Goal: Task Accomplishment & Management: Manage account settings

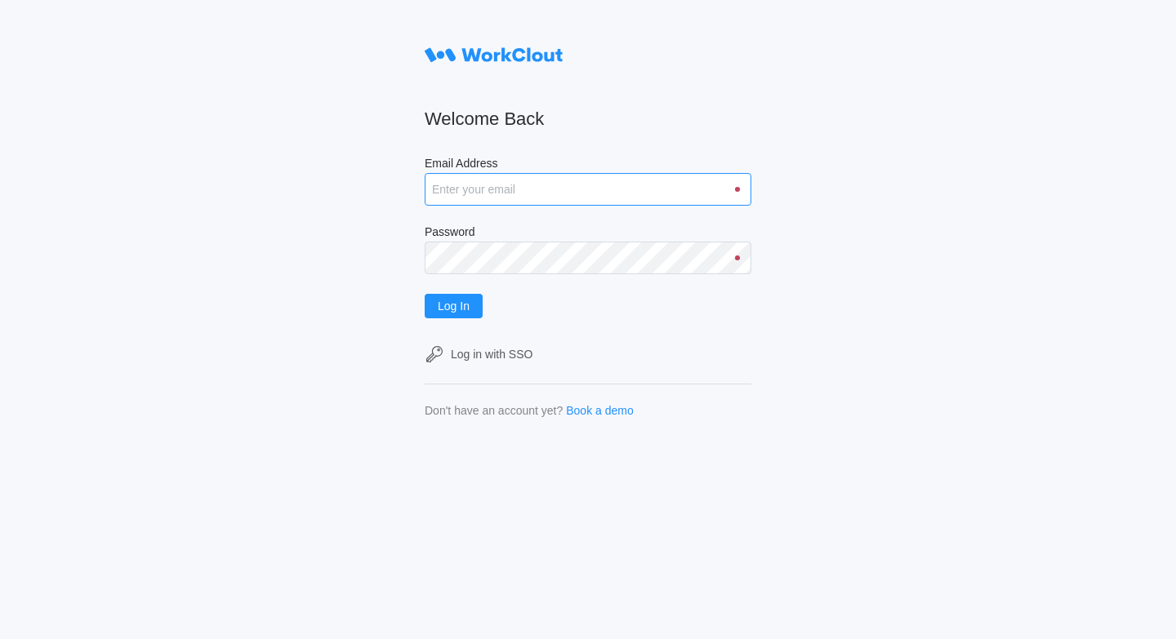
click at [439, 187] on input "Email Address" at bounding box center [588, 189] width 327 height 33
type input "[EMAIL_ADDRESS][DOMAIN_NAME]"
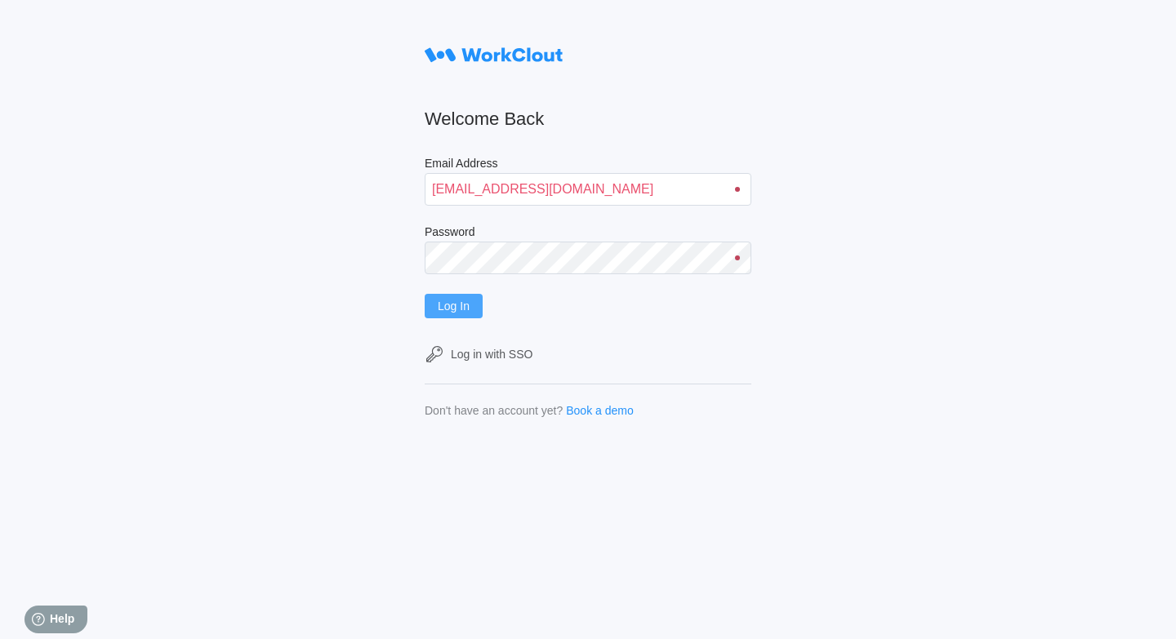
click at [455, 308] on span "Log In" at bounding box center [454, 305] width 32 height 11
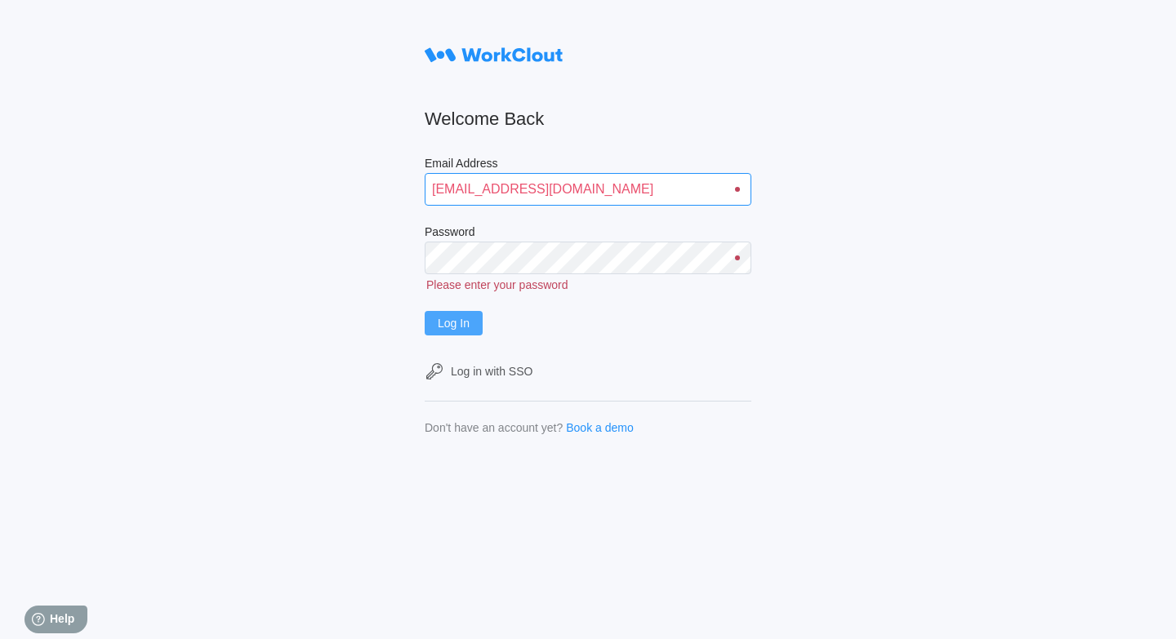
click at [487, 184] on input "[EMAIL_ADDRESS][DOMAIN_NAME]" at bounding box center [588, 189] width 327 height 33
